Goal: Task Accomplishment & Management: Manage account settings

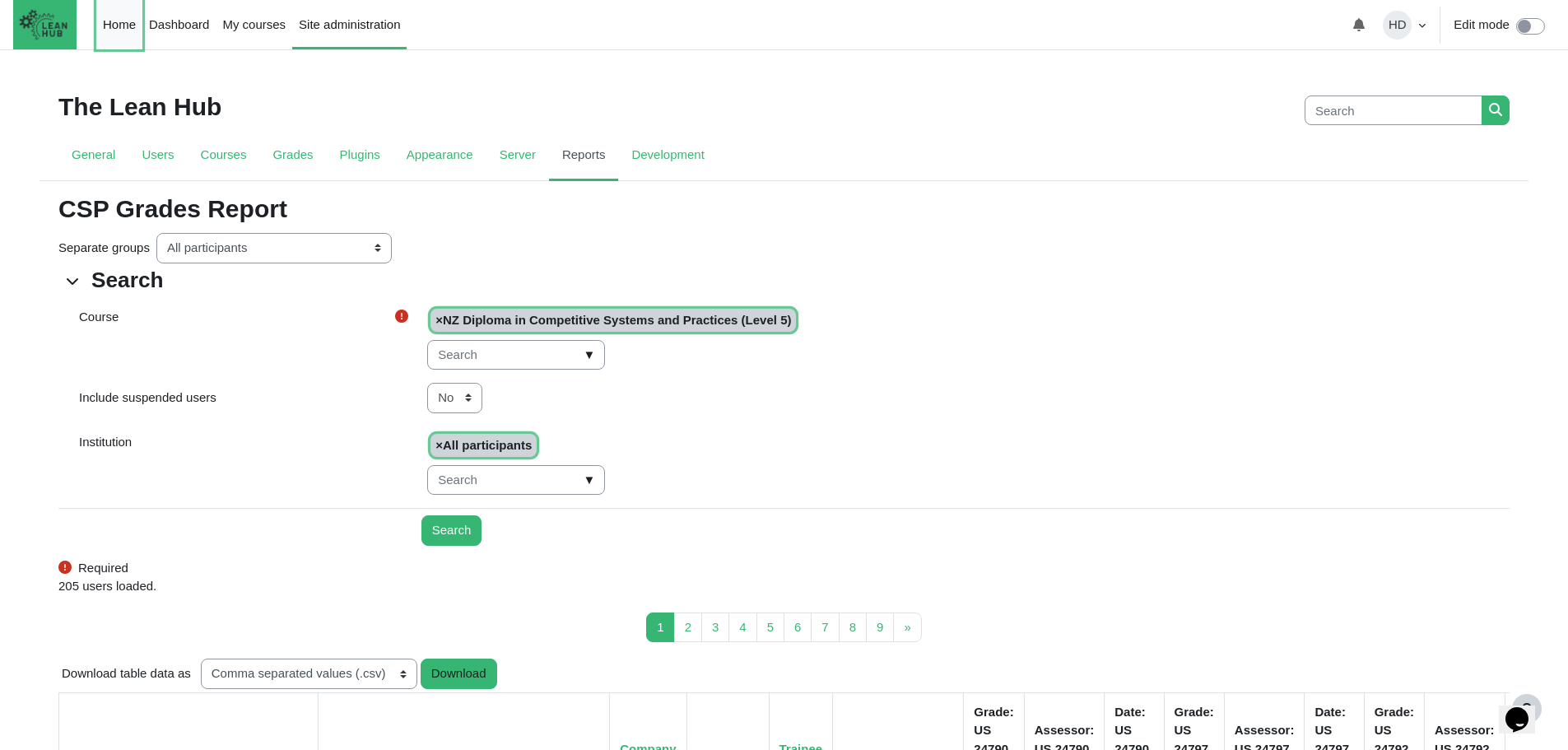
click at [121, 26] on link "Home" at bounding box center [119, 24] width 46 height 49
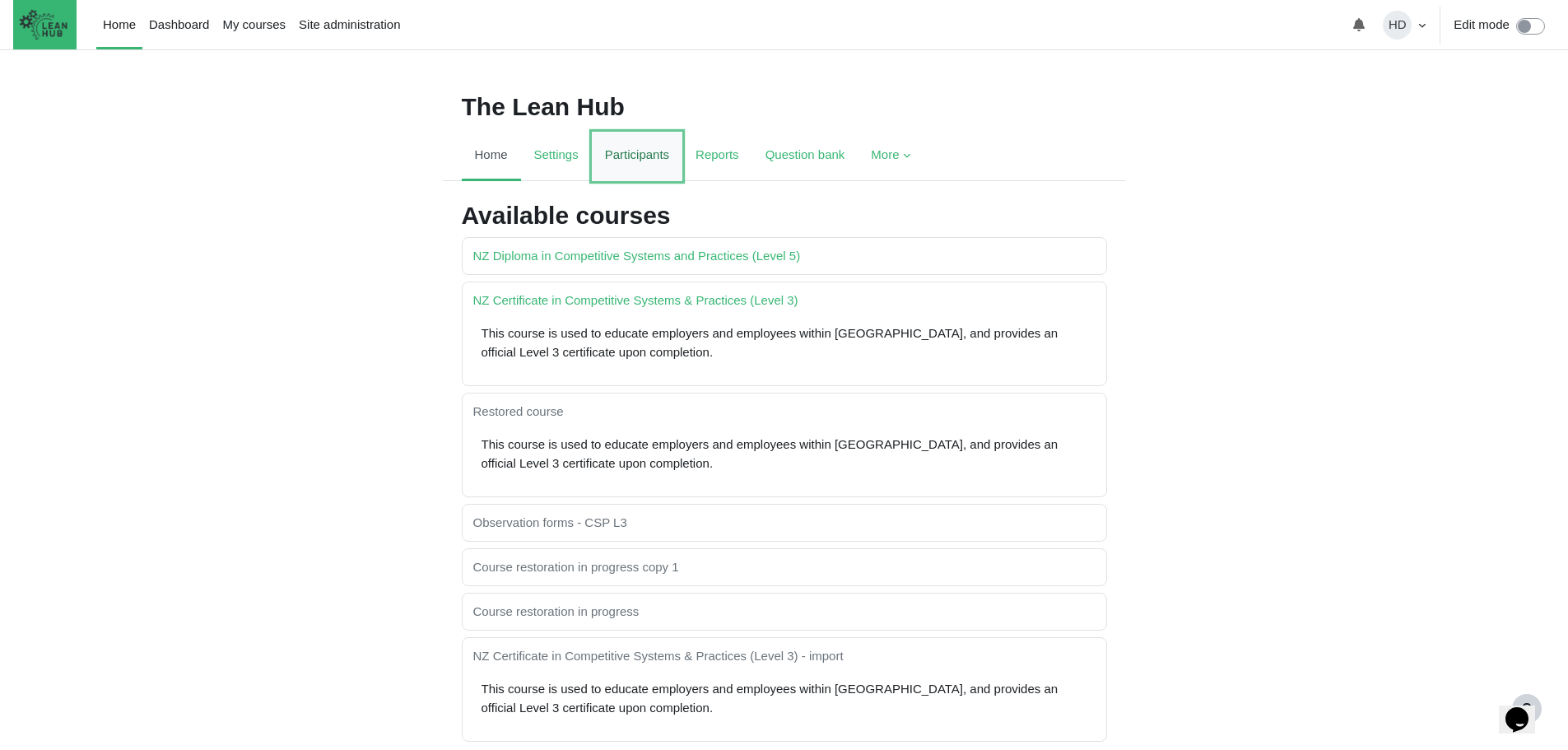
click at [639, 151] on link "Participants" at bounding box center [637, 156] width 90 height 49
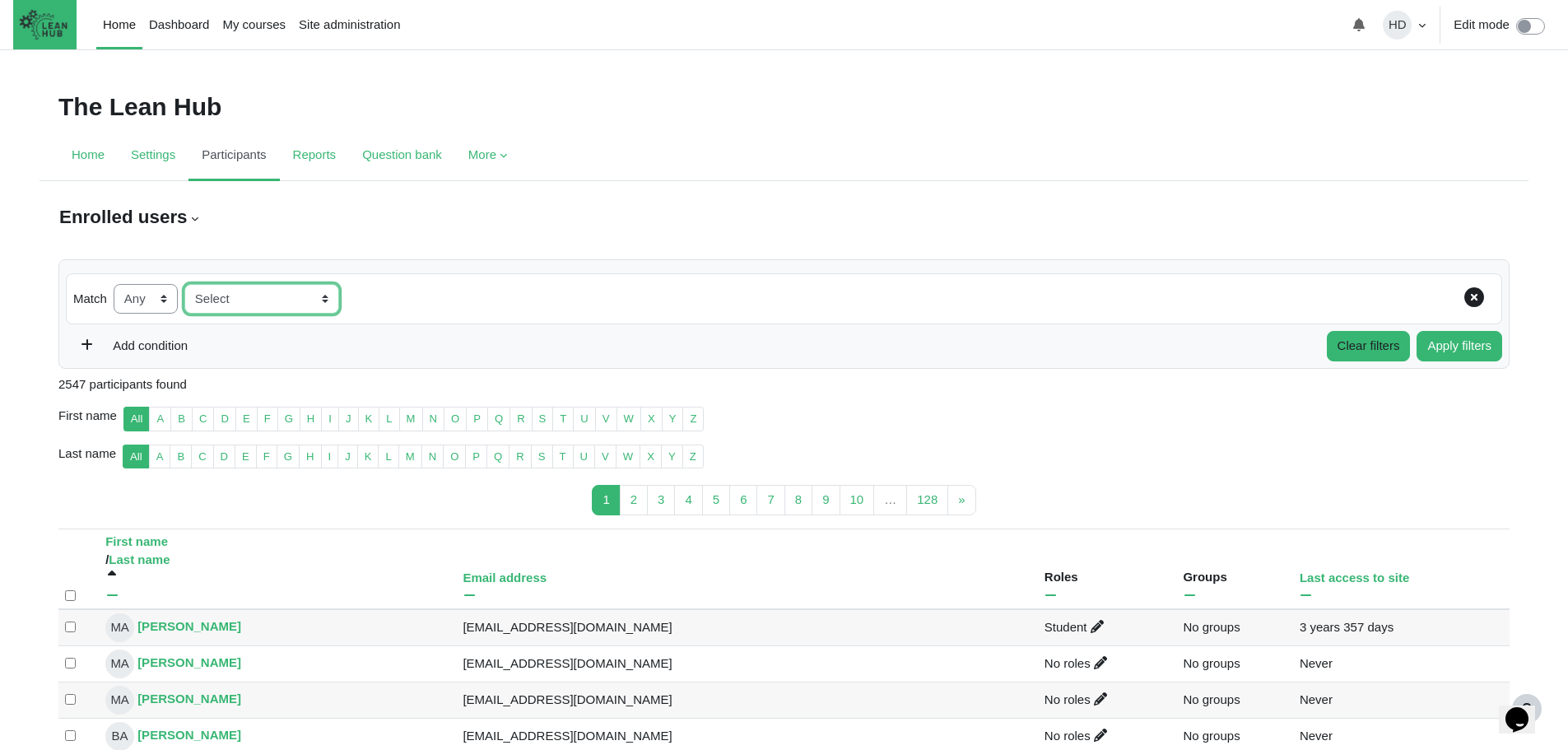
click at [326, 294] on select "Select Keyword Status Roles Inactive for more than" at bounding box center [262, 299] width 155 height 31
click at [235, 152] on link "Participants" at bounding box center [234, 156] width 90 height 49
click at [91, 162] on link "Home" at bounding box center [89, 156] width 60 height 49
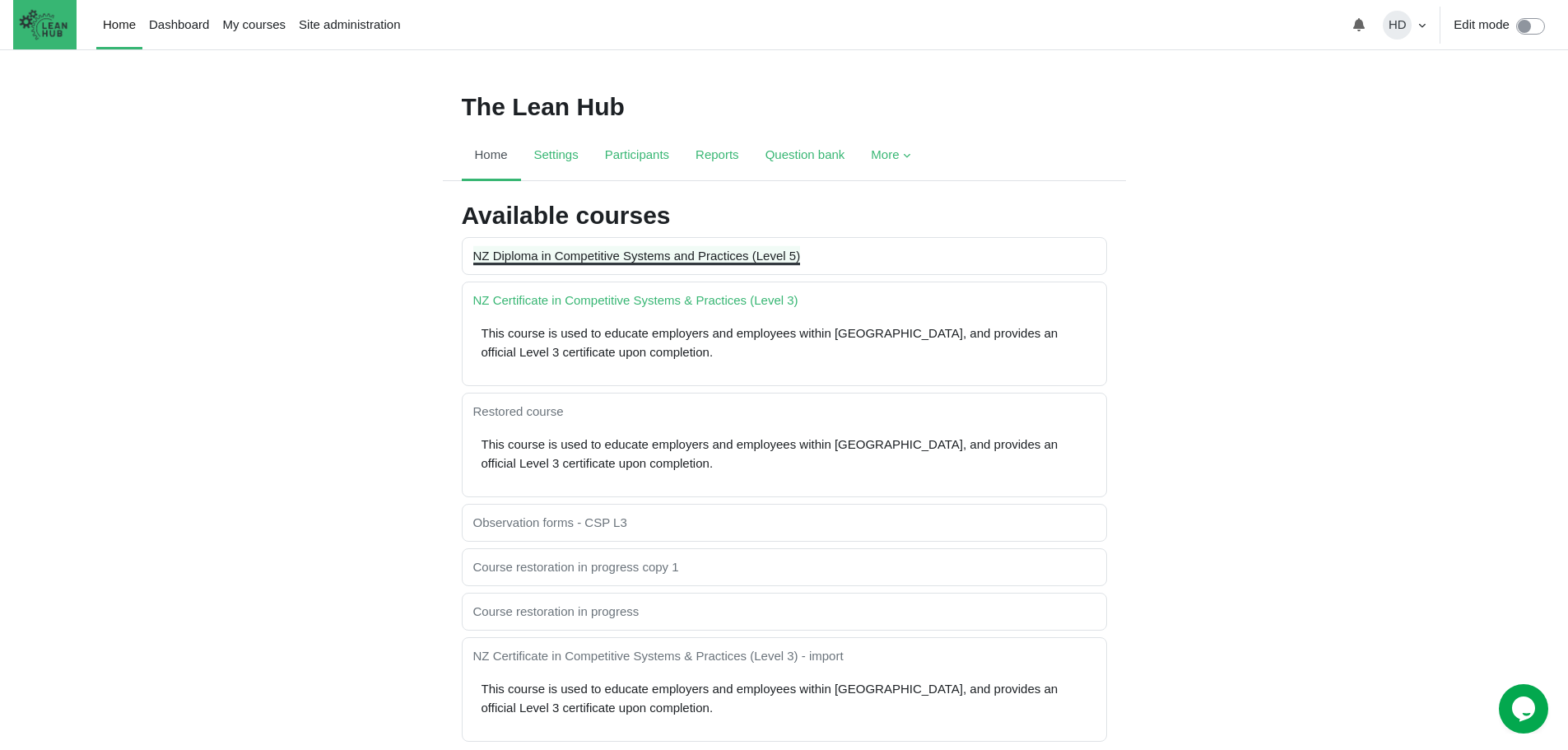
click at [562, 253] on link "NZ Diploma in Competitive Systems and Practices (Level 5)" at bounding box center [637, 255] width 328 height 14
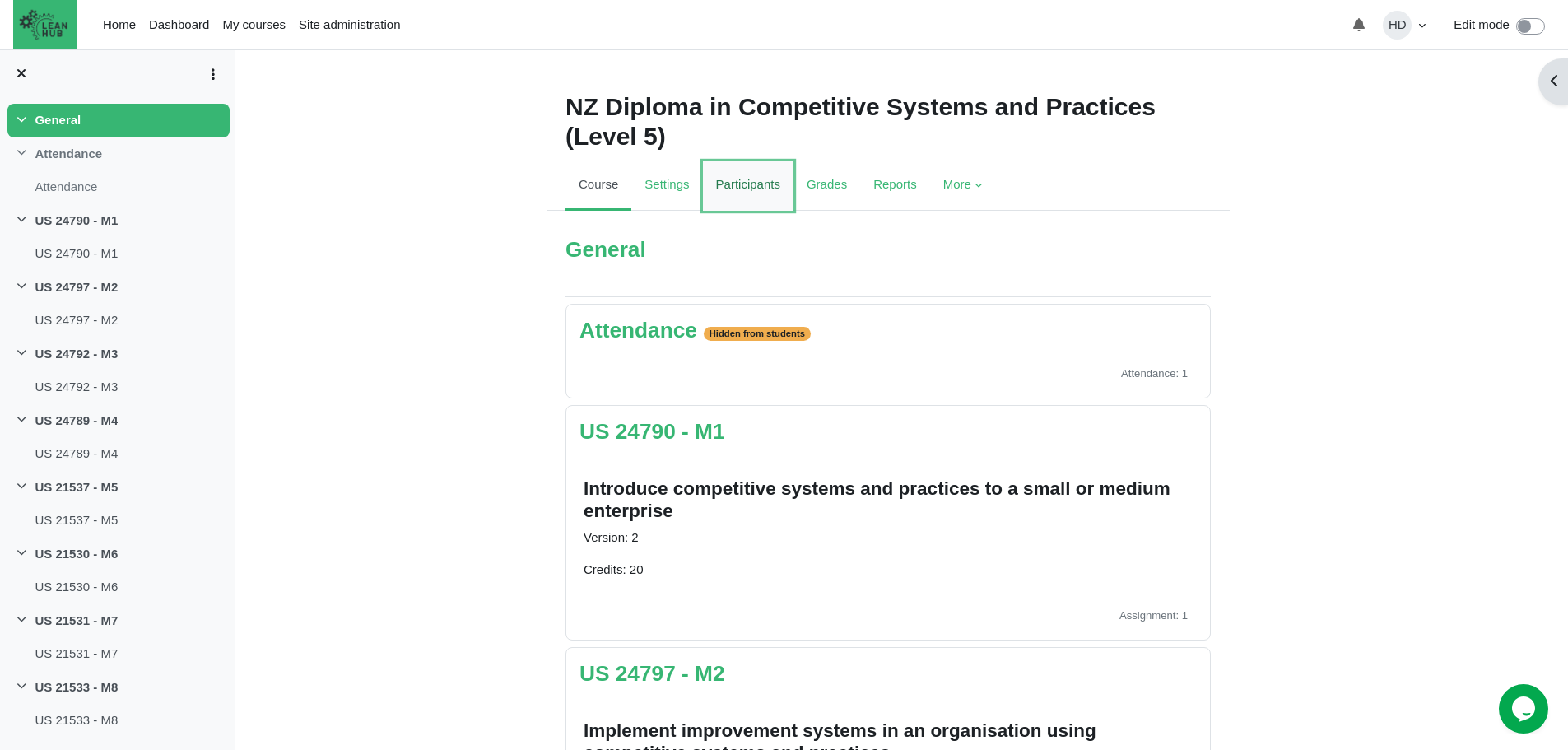
click at [749, 187] on link "Participants" at bounding box center [748, 186] width 90 height 49
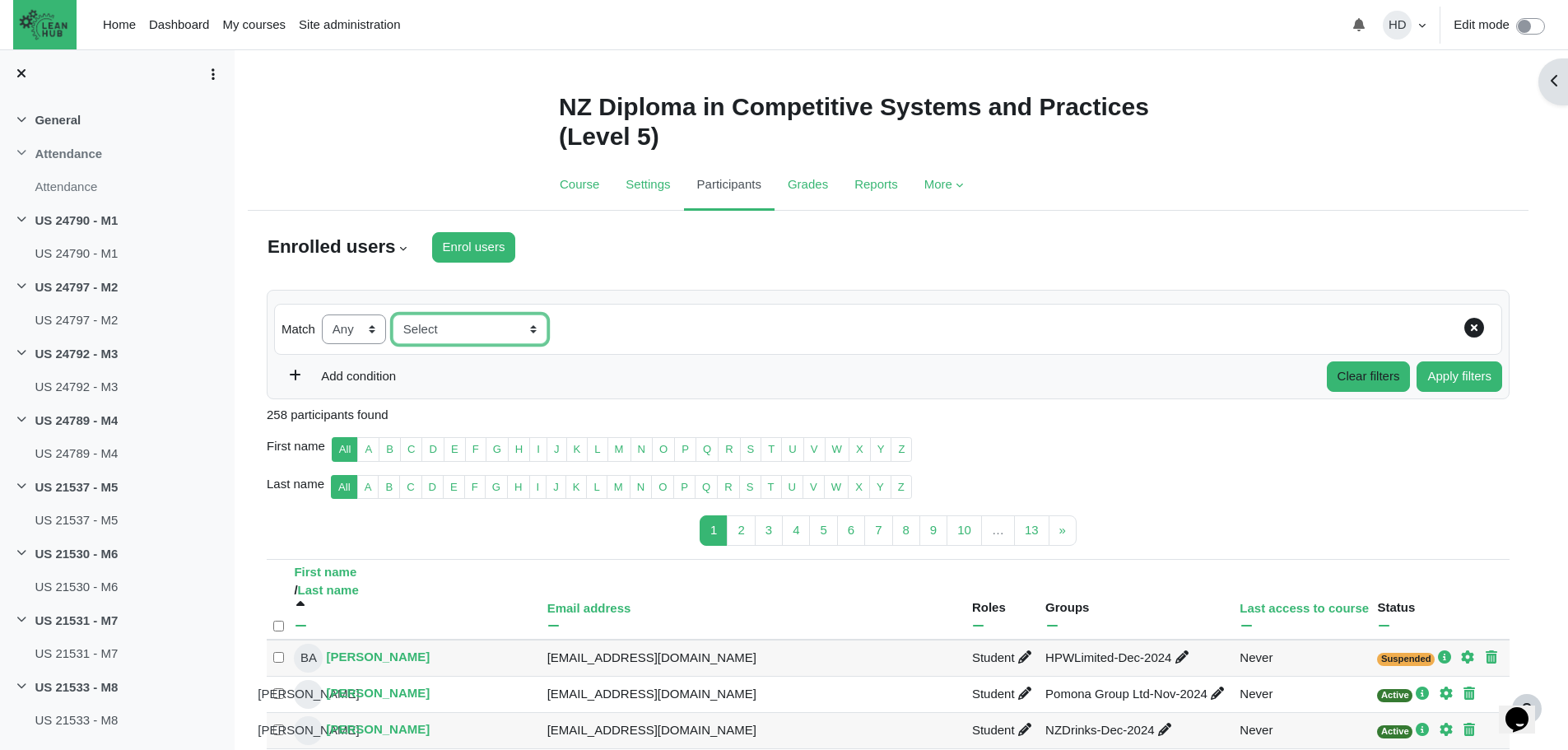
click at [534, 328] on select "Select Keyword Status Roles Enrolment methods Groups Inactive for more than" at bounding box center [469, 330] width 155 height 31
select select "groups"
click at [711, 326] on span "▼" at bounding box center [716, 329] width 19 height 26
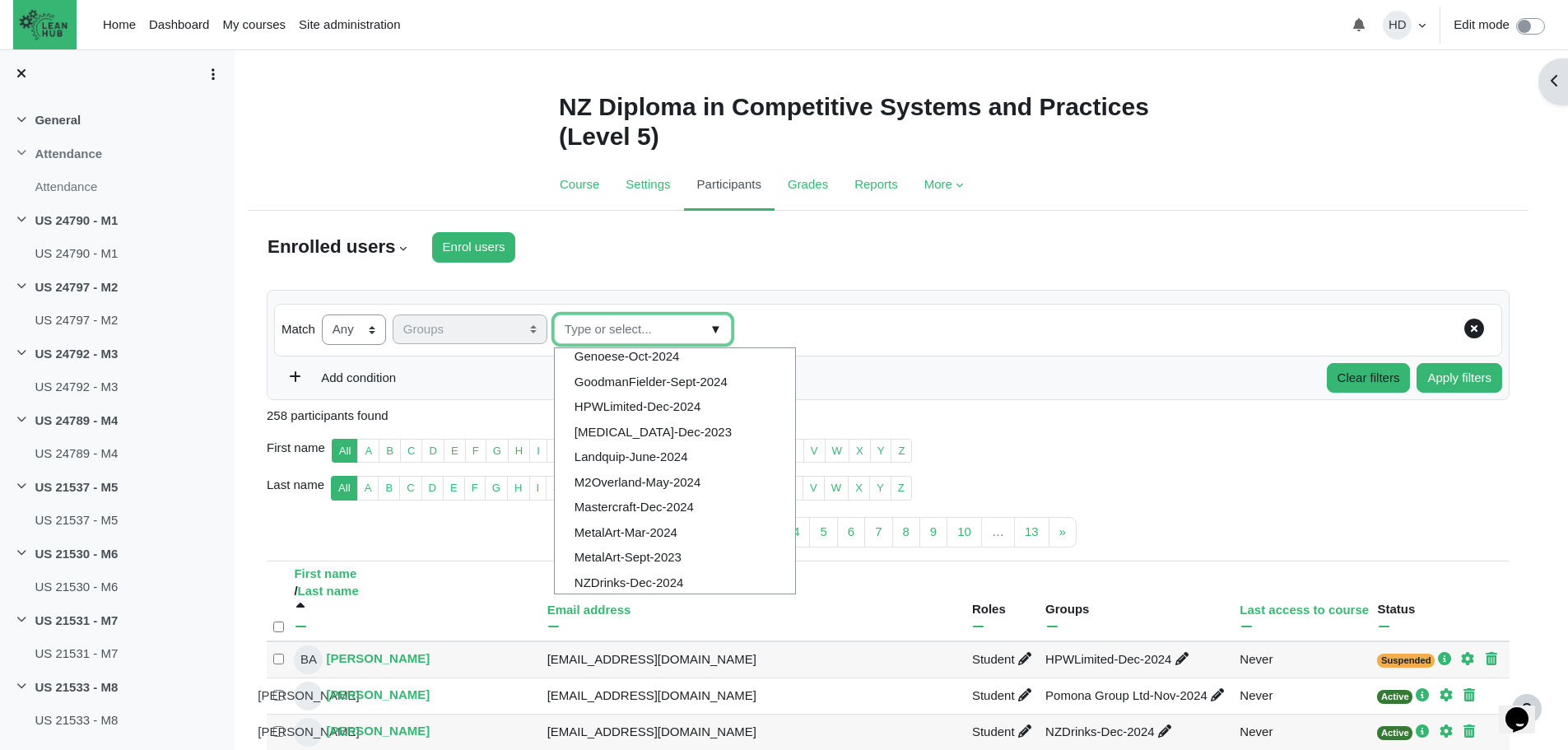
scroll to position [345, 0]
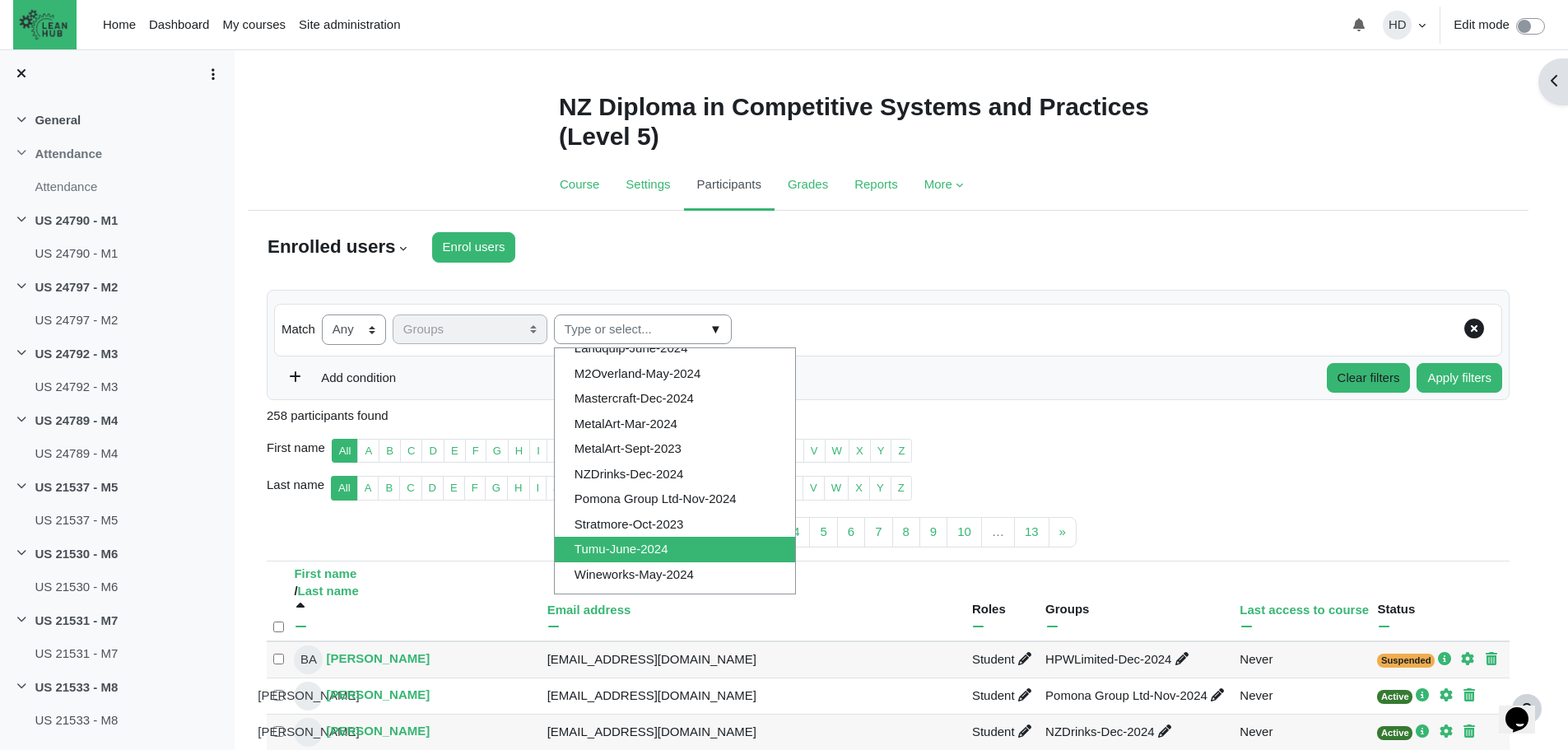
click at [662, 551] on li "Tumu-June-2024" at bounding box center [675, 549] width 240 height 26
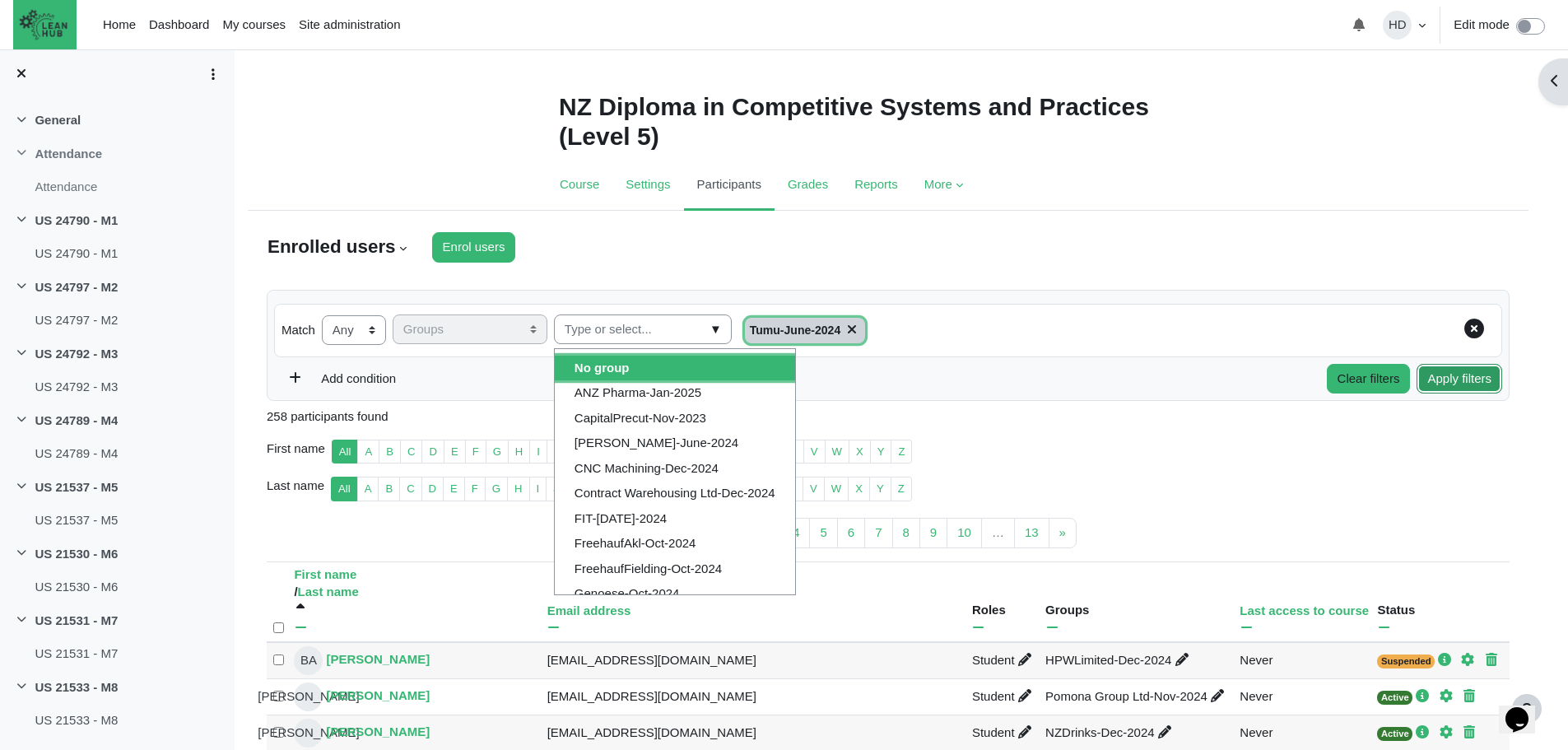
click at [1470, 371] on button "Apply filters" at bounding box center [1459, 379] width 86 height 31
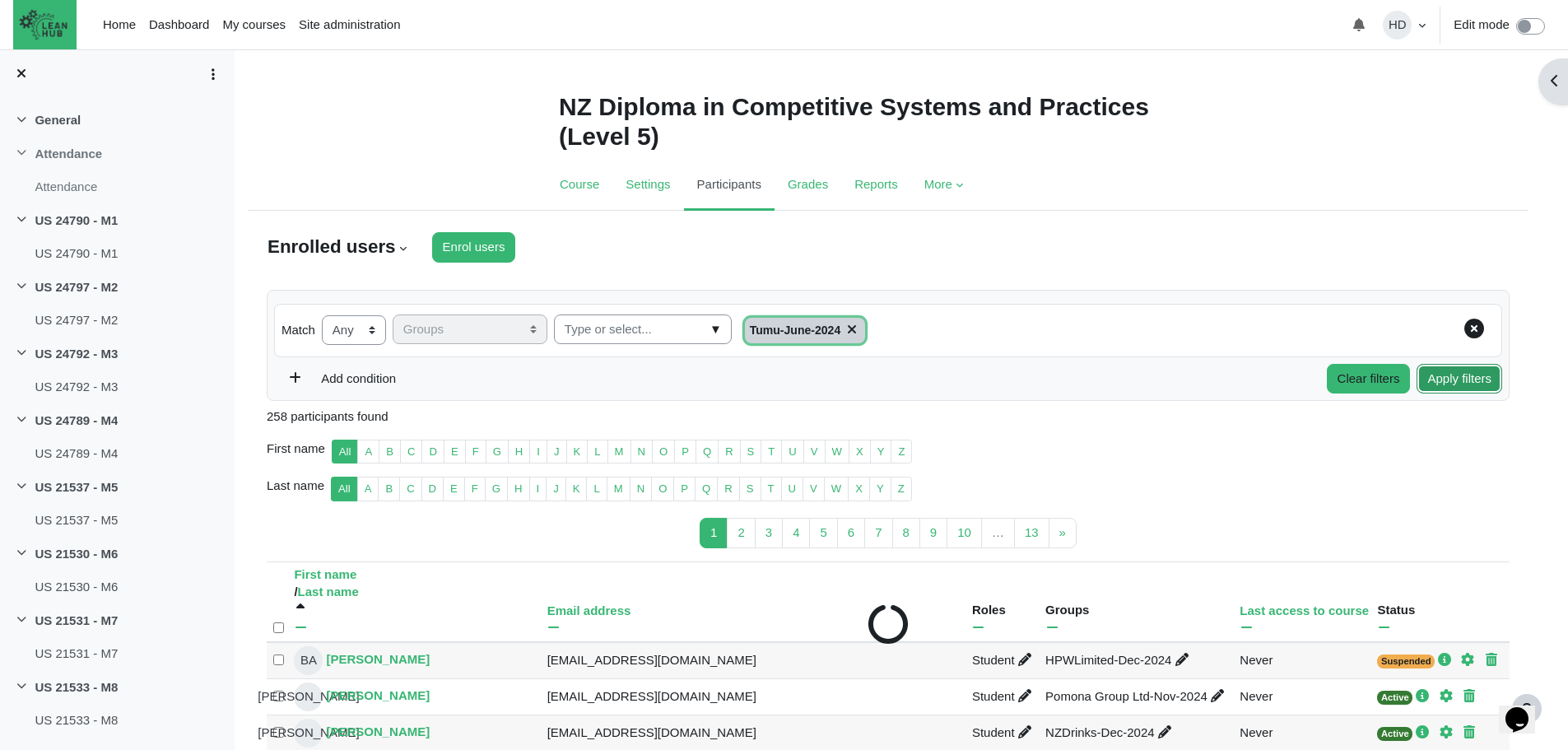
type input "Select all 27 users"
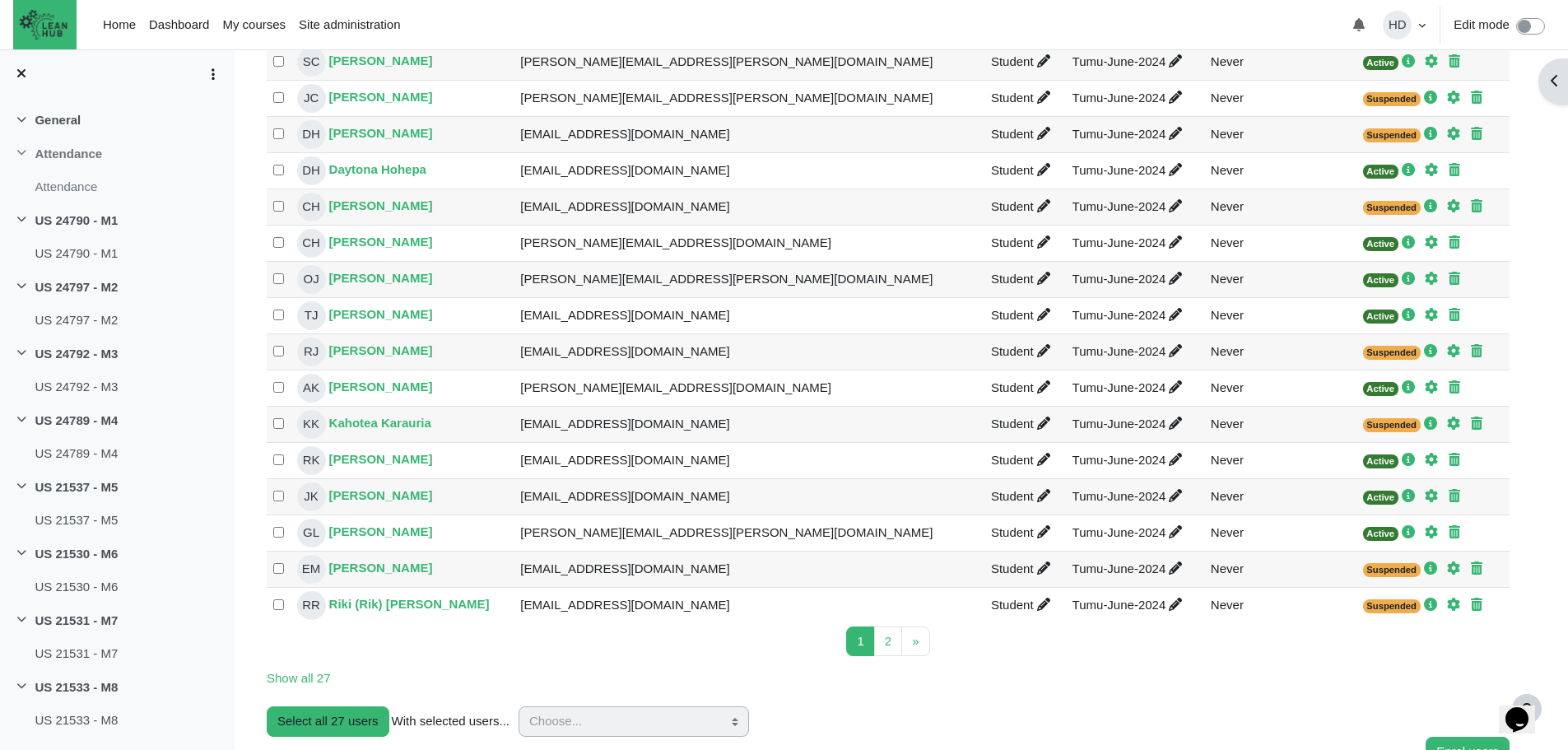
scroll to position [744, 0]
click at [893, 639] on link "2 Page 2" at bounding box center [888, 640] width 28 height 31
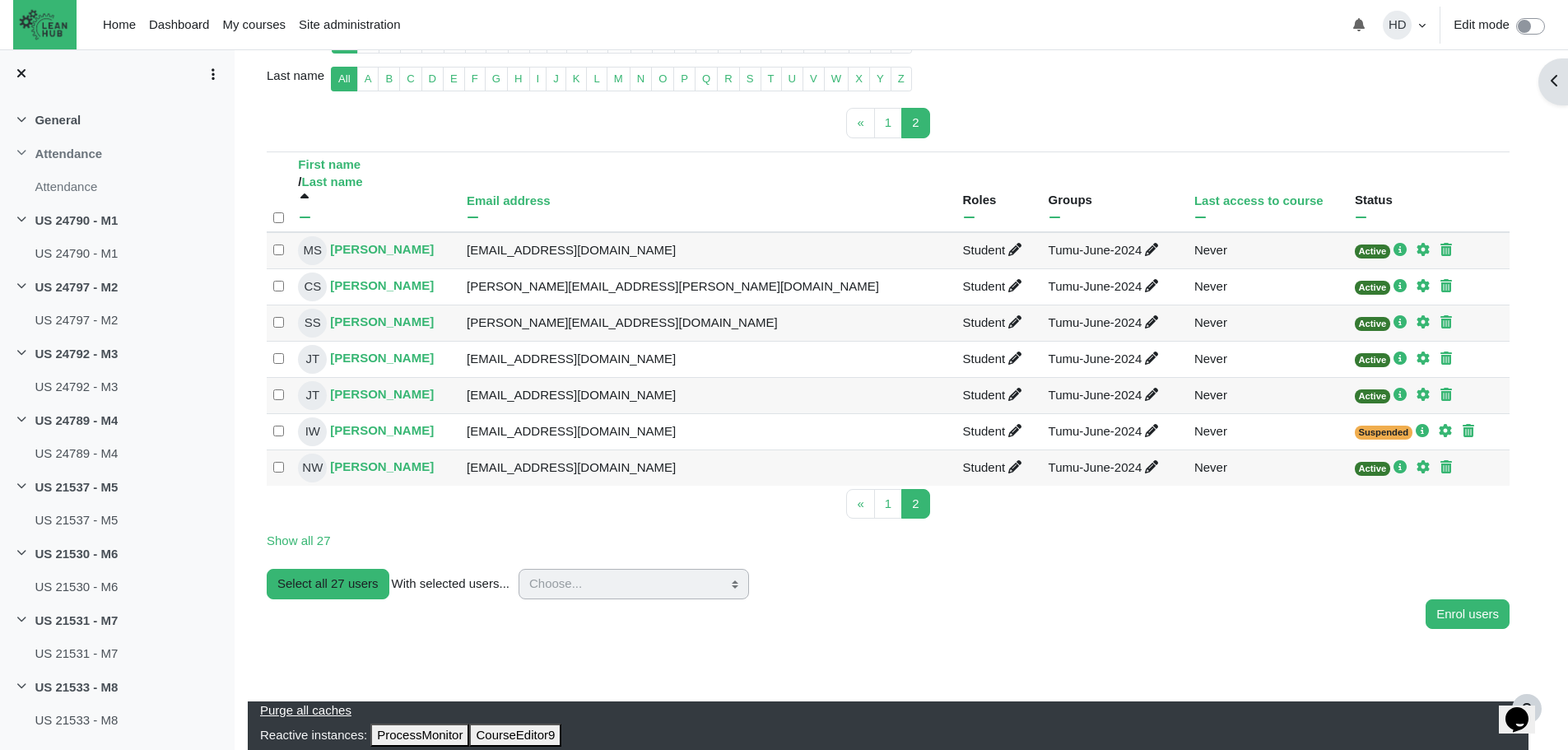
scroll to position [273, 0]
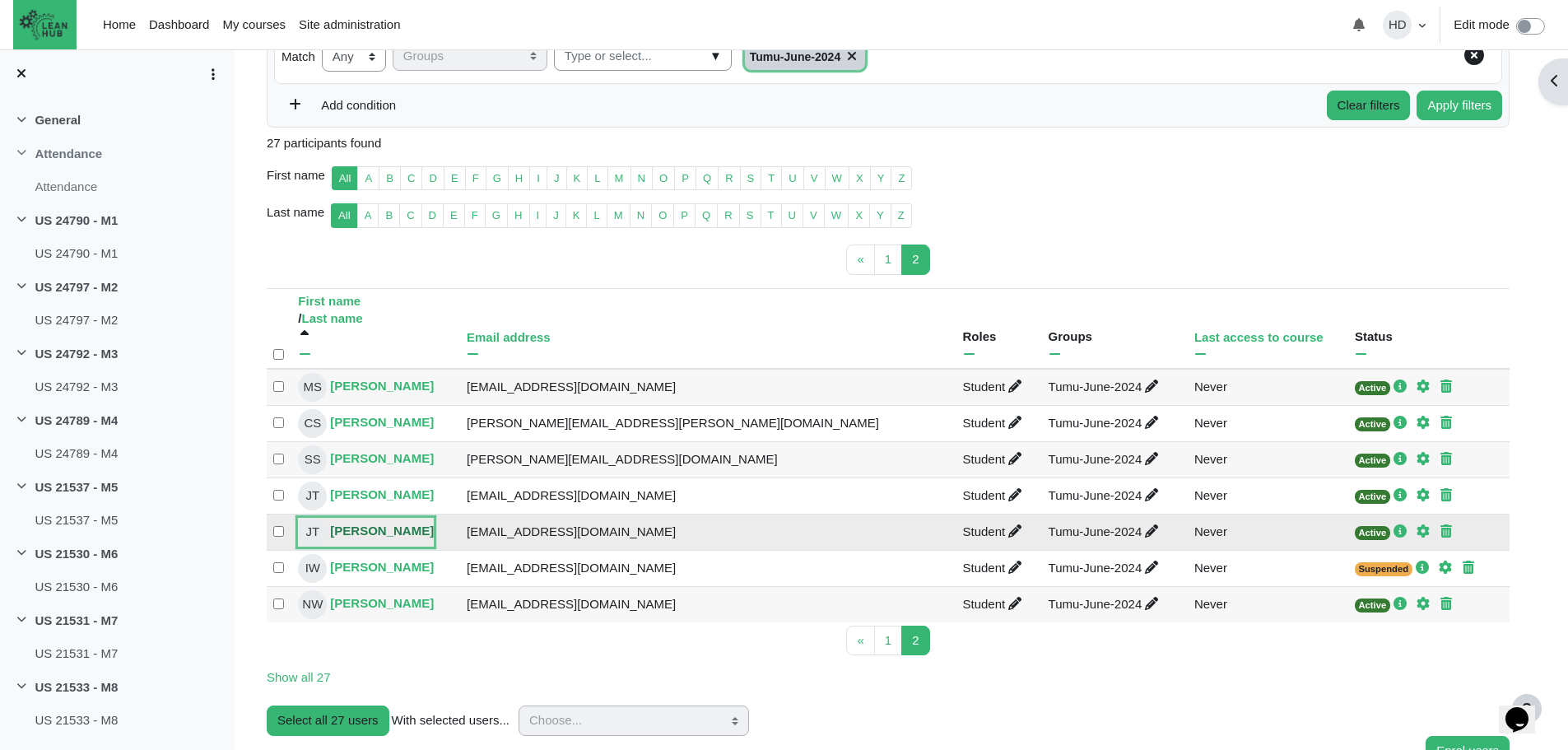
click at [382, 530] on link "JT Jesse TUHUA" at bounding box center [366, 532] width 136 height 29
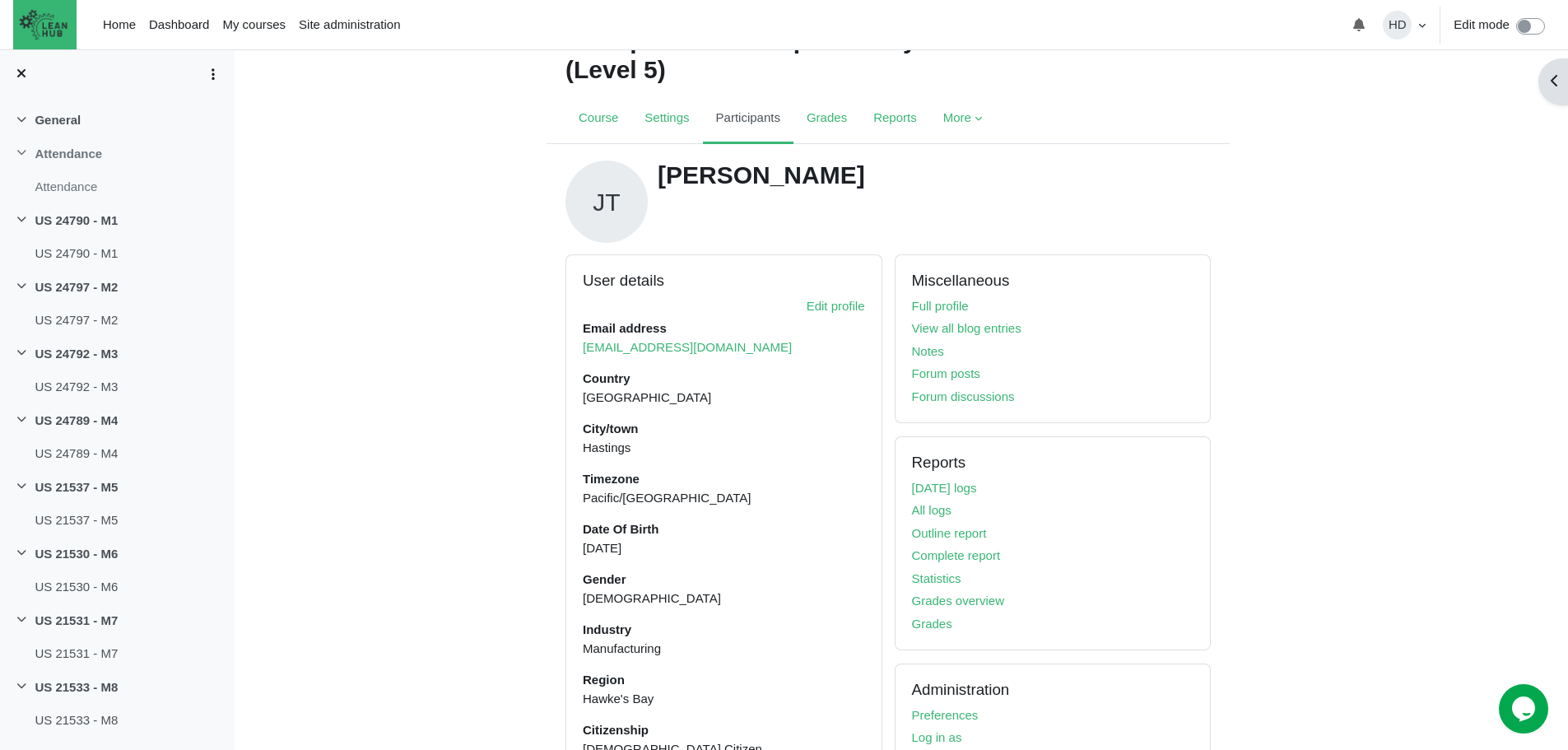
scroll to position [62, 0]
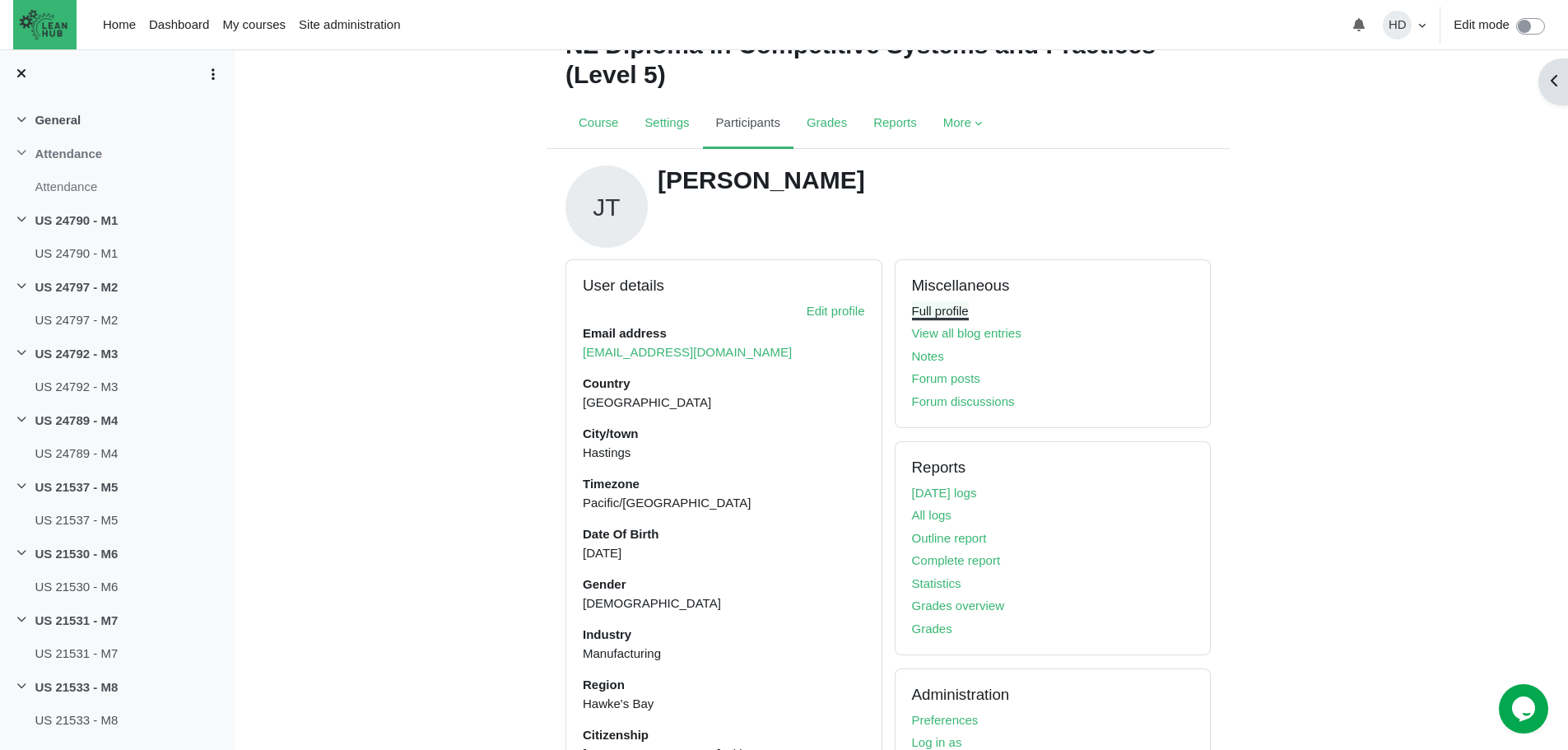
click at [932, 312] on link "Full profile" at bounding box center [940, 311] width 57 height 14
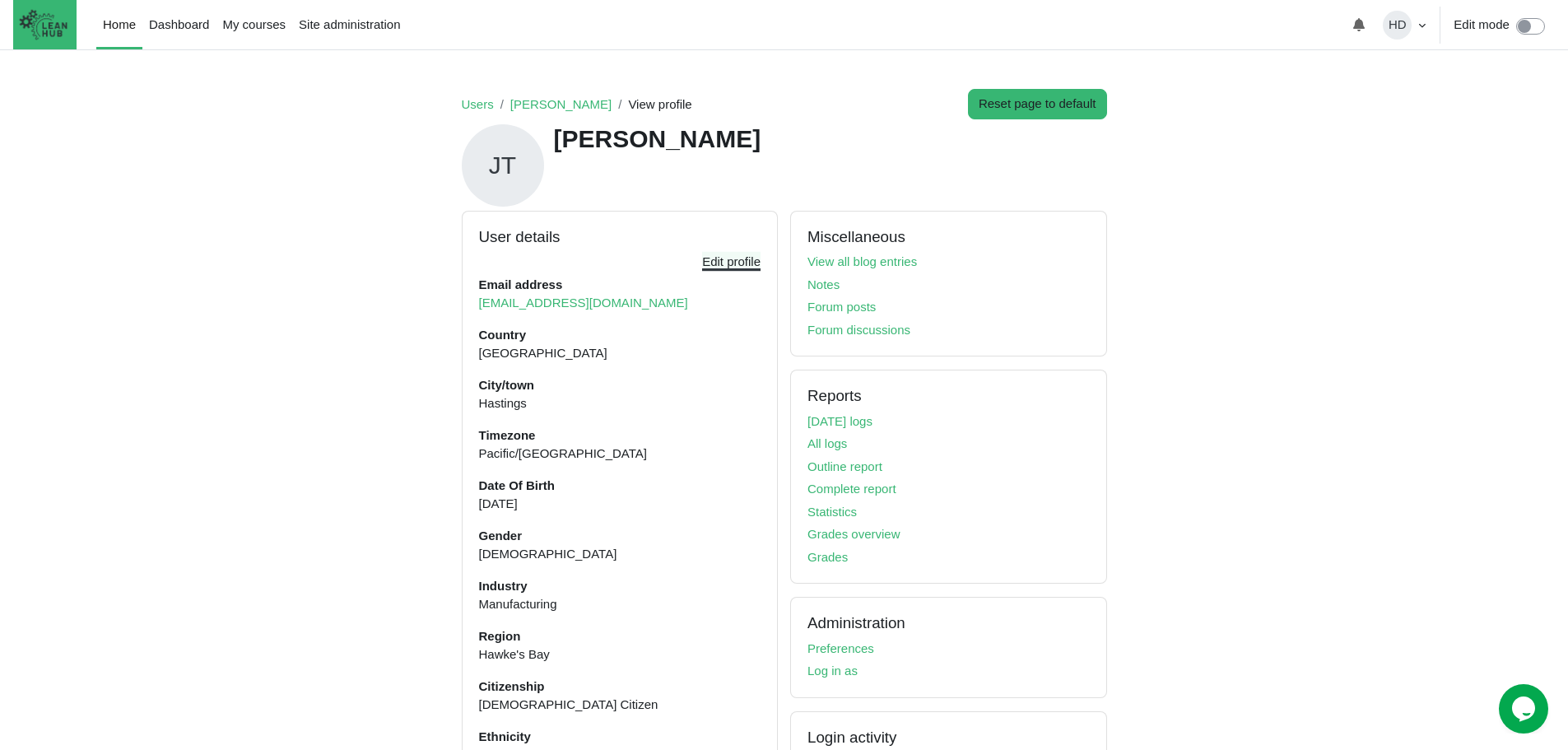
click at [732, 262] on link "Edit profile" at bounding box center [731, 261] width 59 height 14
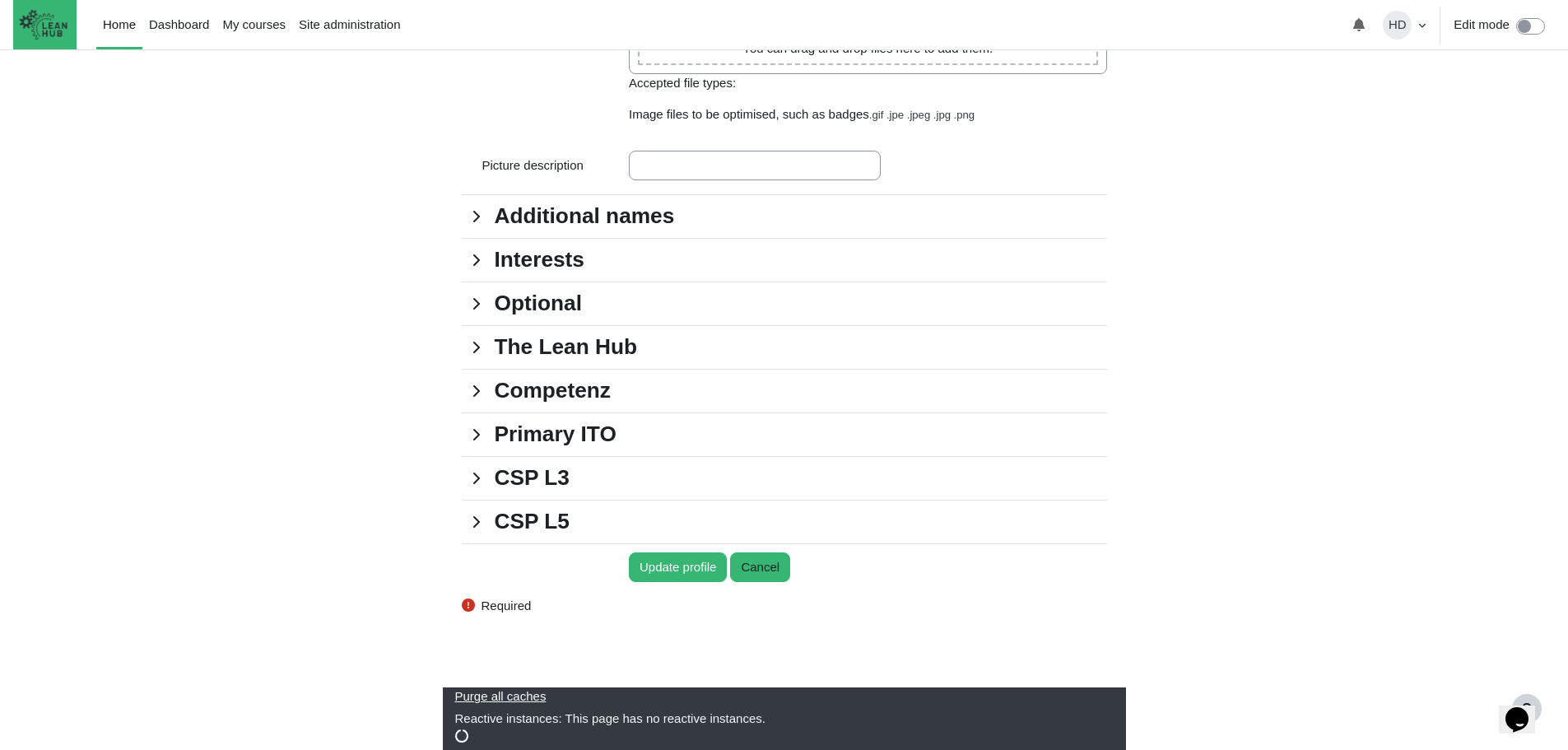
scroll to position [1503, 0]
click at [492, 516] on link "CSP L5" at bounding box center [476, 521] width 30 height 30
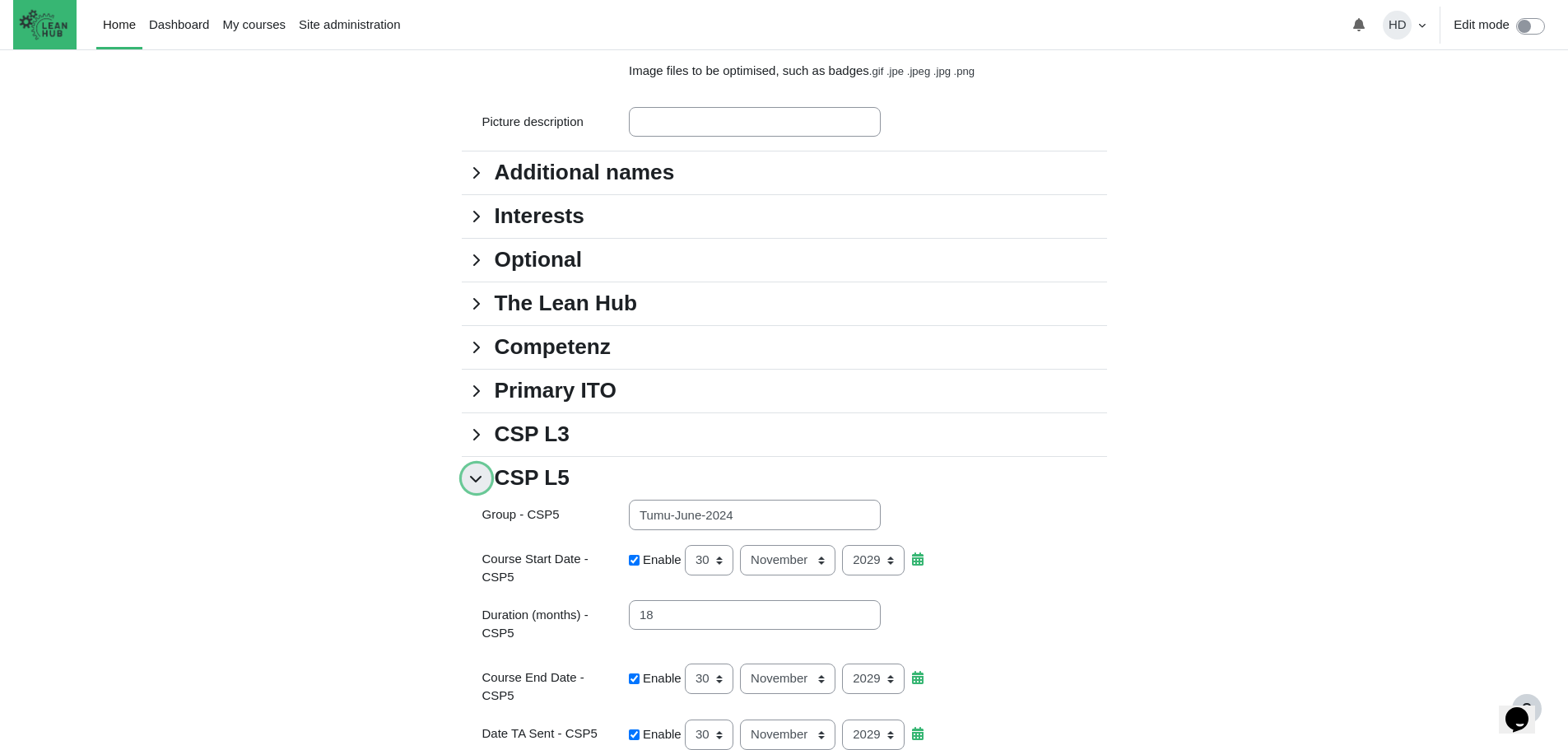
scroll to position [1492, 0]
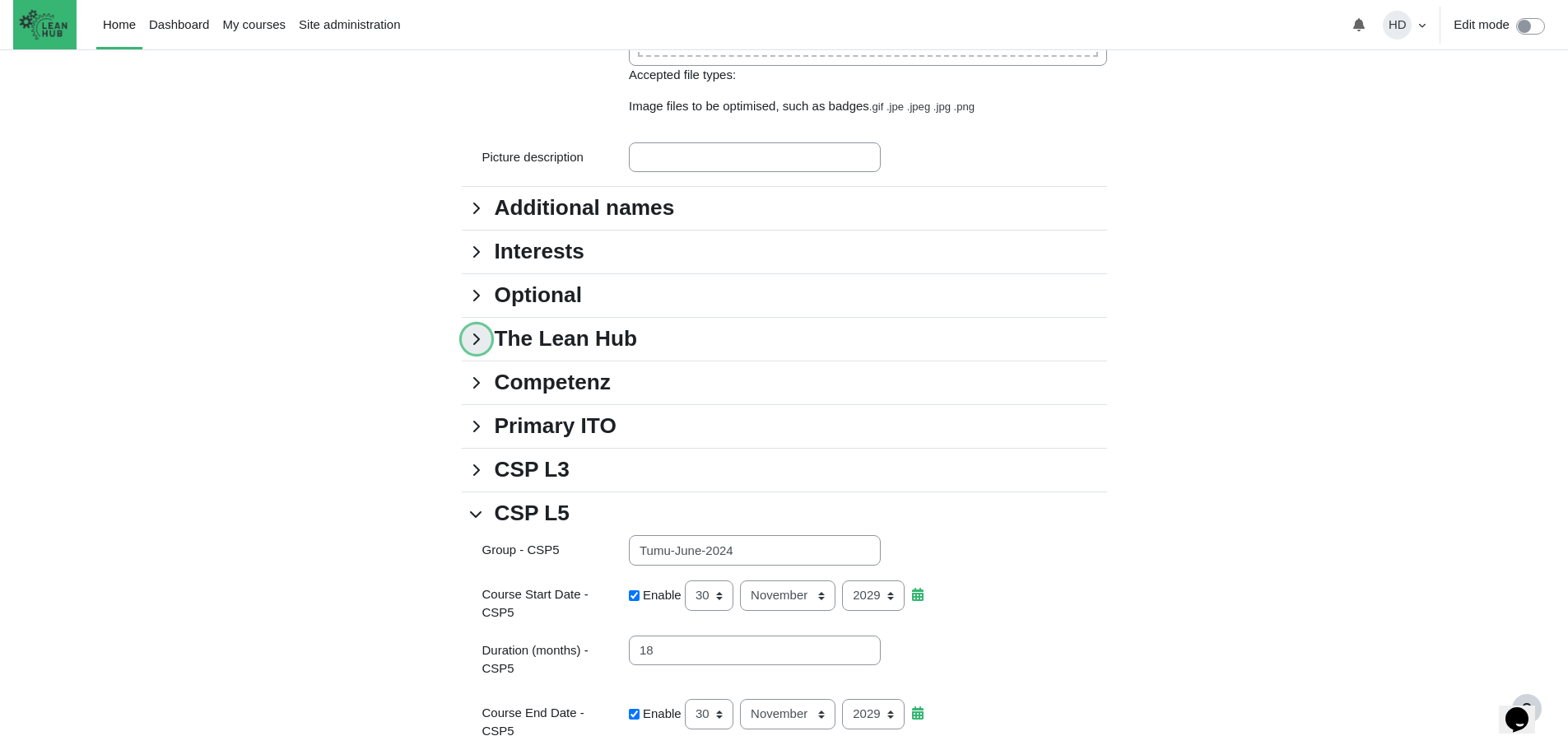
click at [483, 354] on link "The Lean Hub" at bounding box center [476, 338] width 30 height 30
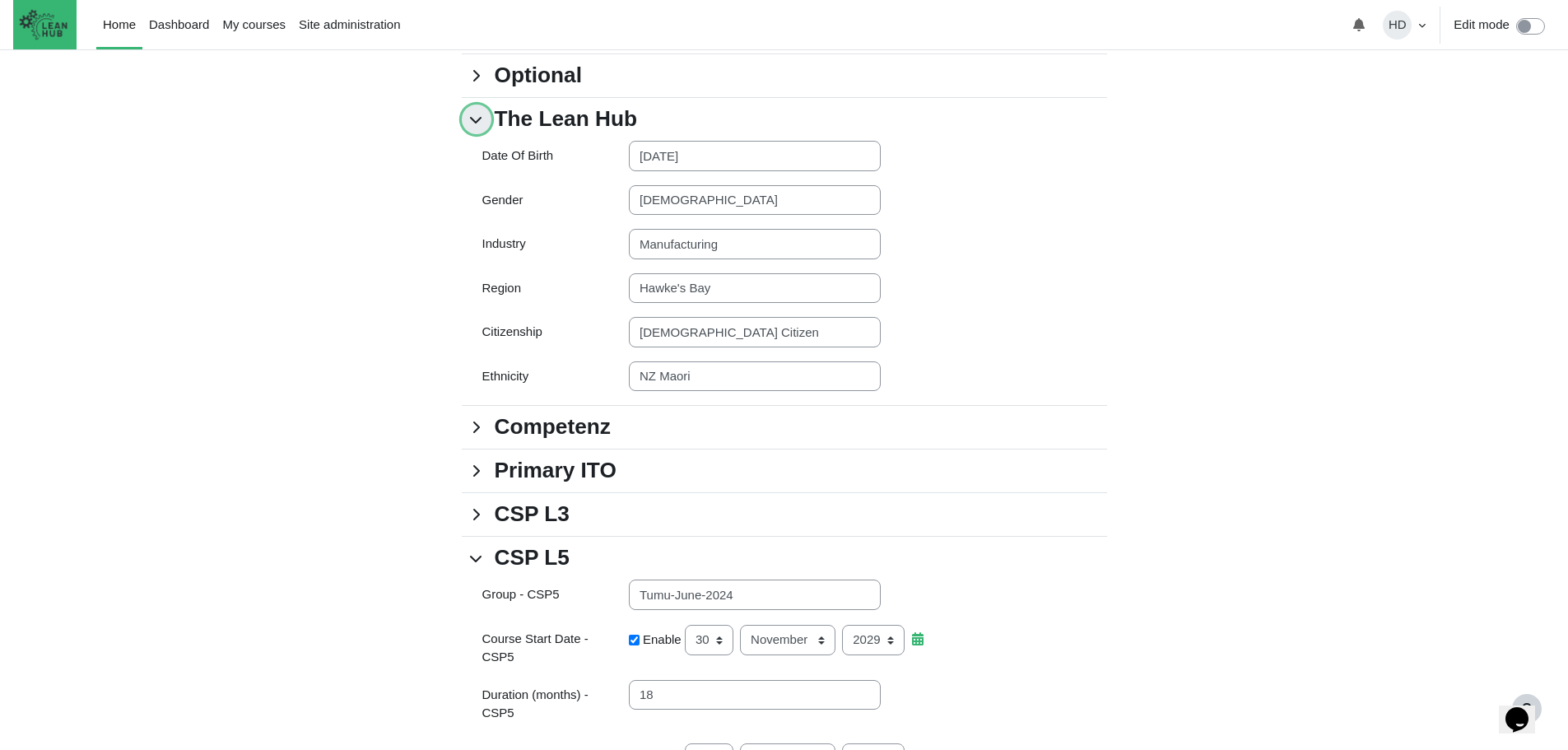
scroll to position [1715, 0]
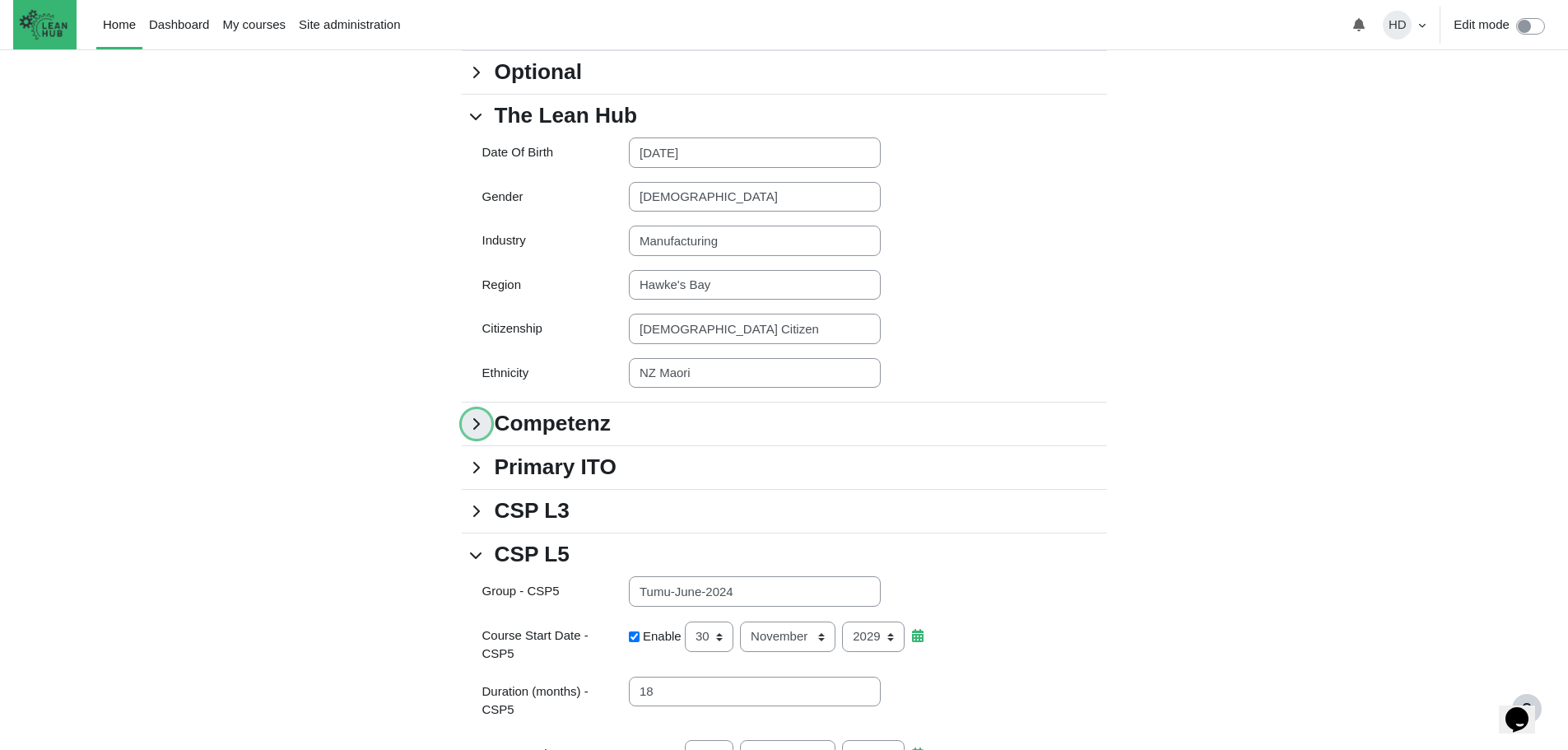
click at [479, 438] on link "Competenz" at bounding box center [476, 423] width 30 height 30
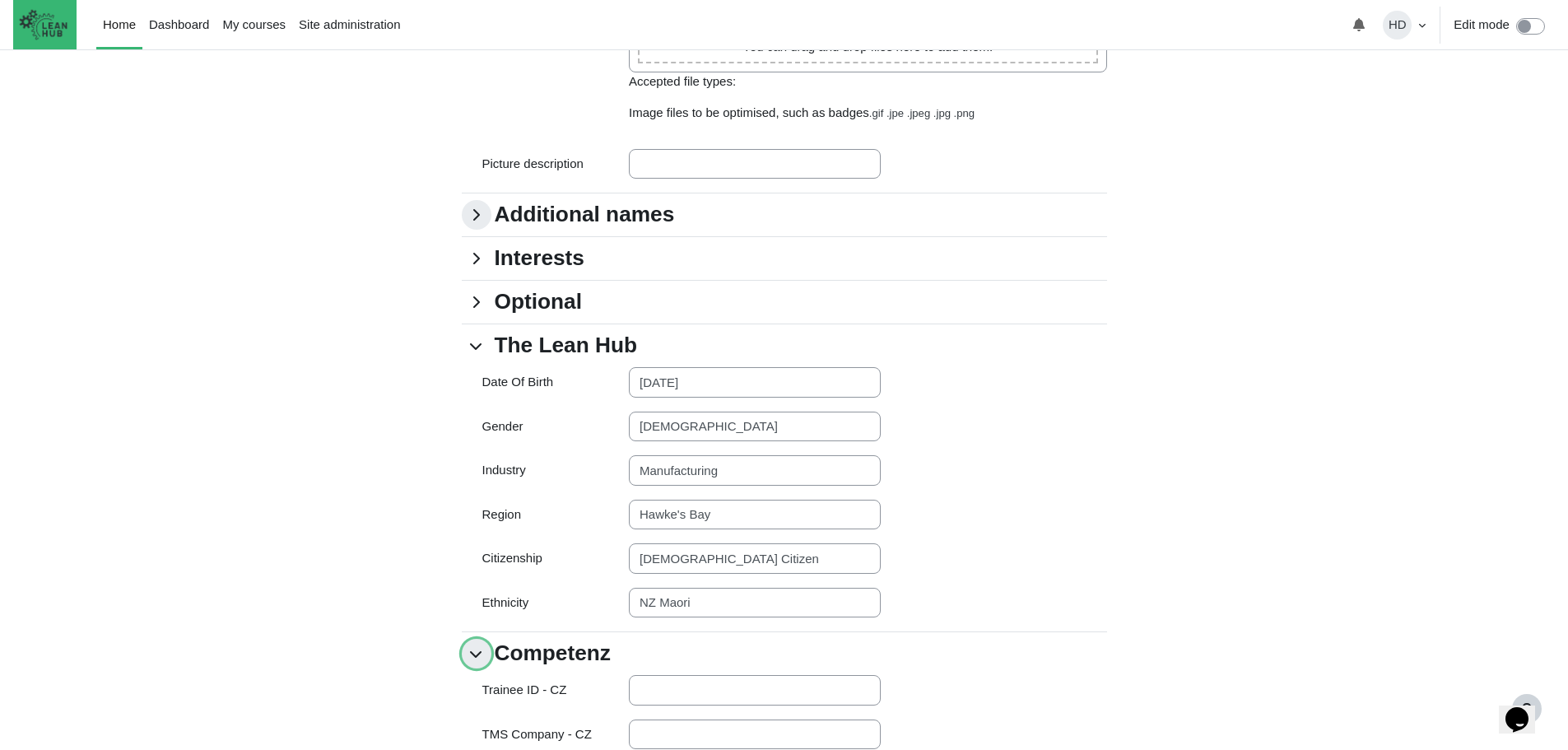
scroll to position [1485, 0]
click at [477, 231] on link "Additional names" at bounding box center [476, 215] width 30 height 30
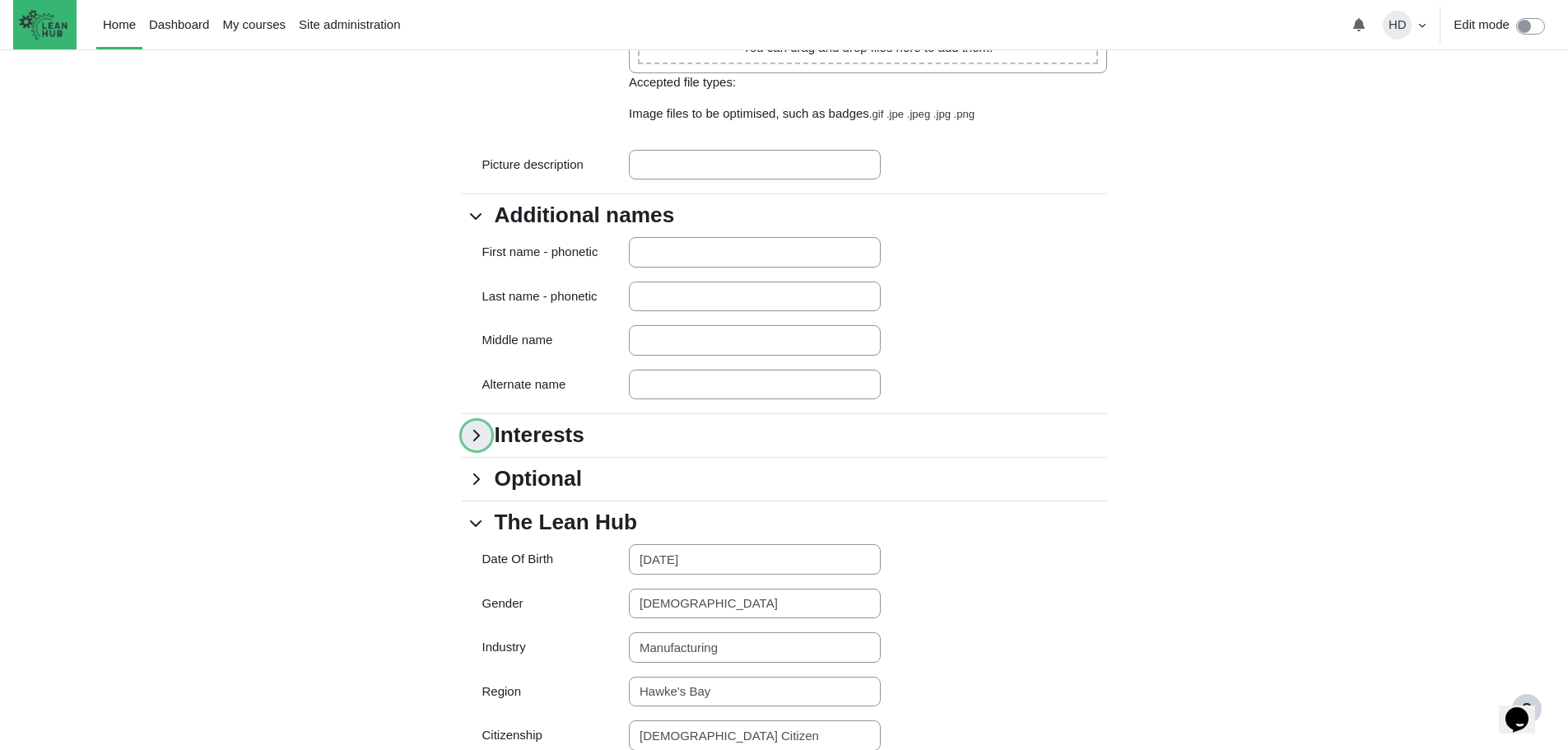
click at [483, 450] on link "Interests" at bounding box center [476, 435] width 30 height 30
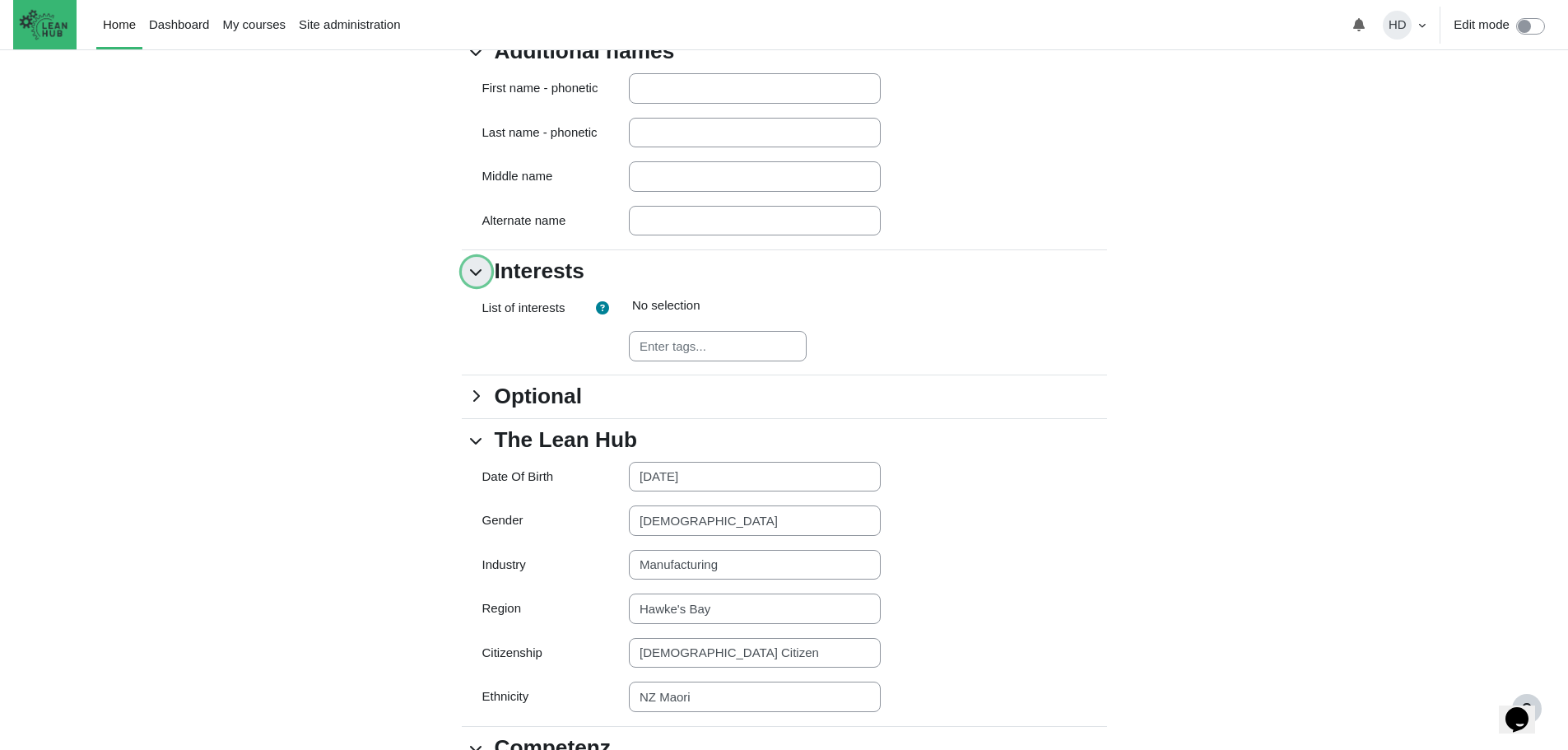
scroll to position [1651, 0]
click at [479, 409] on link "Optional" at bounding box center [476, 394] width 30 height 30
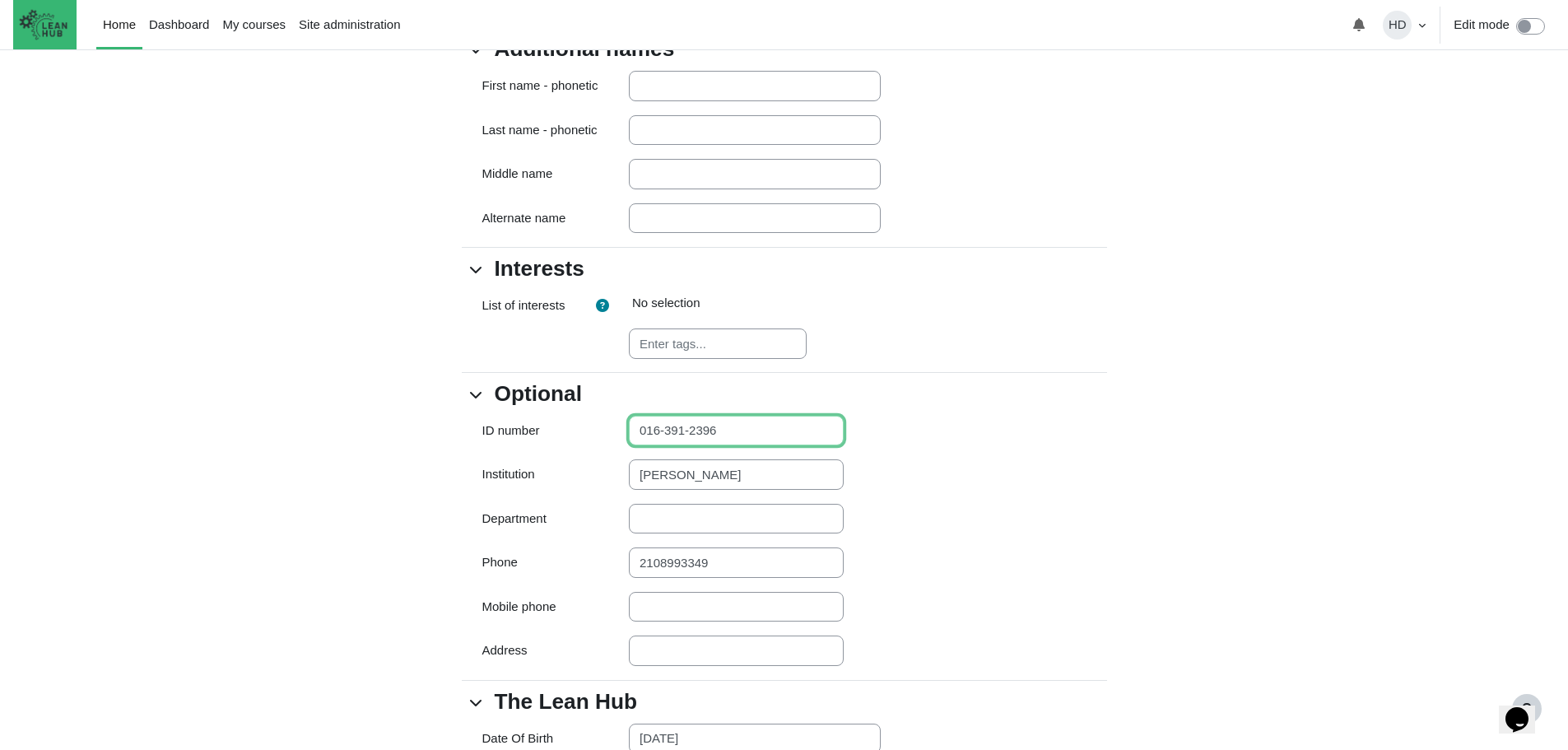
drag, startPoint x: 722, startPoint y: 449, endPoint x: 609, endPoint y: 450, distance: 113.0
click at [609, 447] on div "ID number 016-391-2396" at bounding box center [784, 431] width 670 height 32
paste input "0-138-5780"
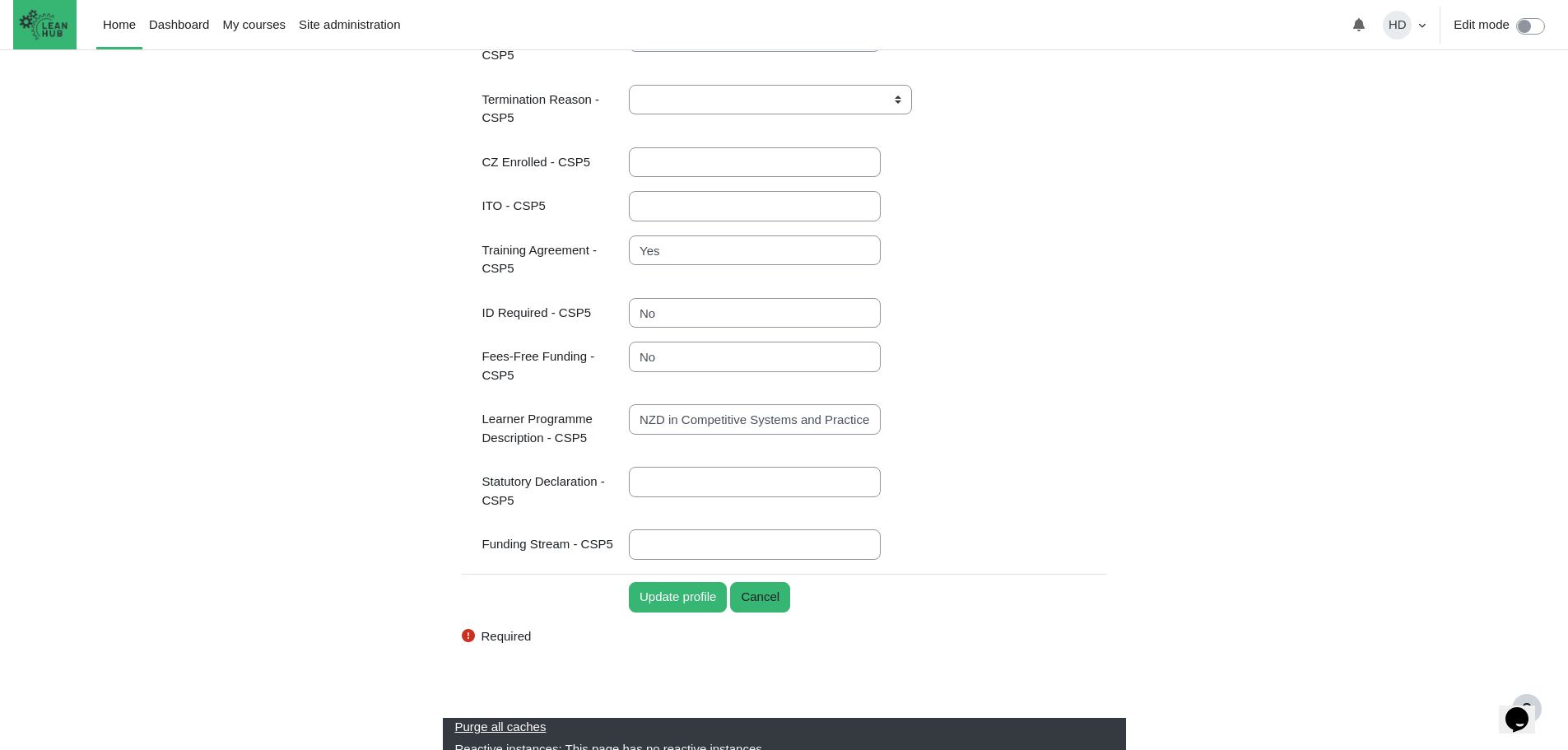
scroll to position [3251, 0]
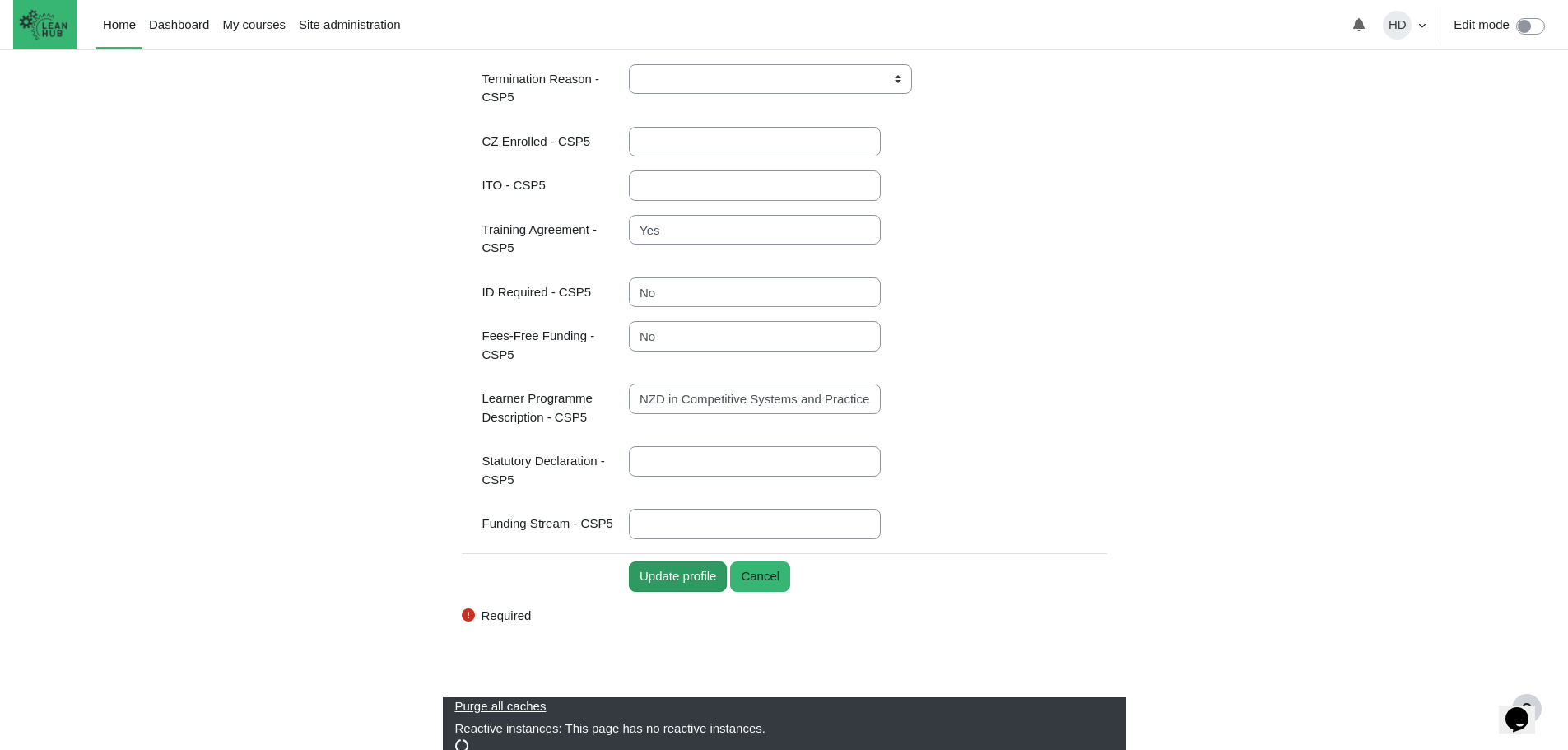
type input "010-138-5780"
click at [688, 574] on input "Update profile" at bounding box center [678, 577] width 98 height 31
